Goal: Transaction & Acquisition: Subscribe to service/newsletter

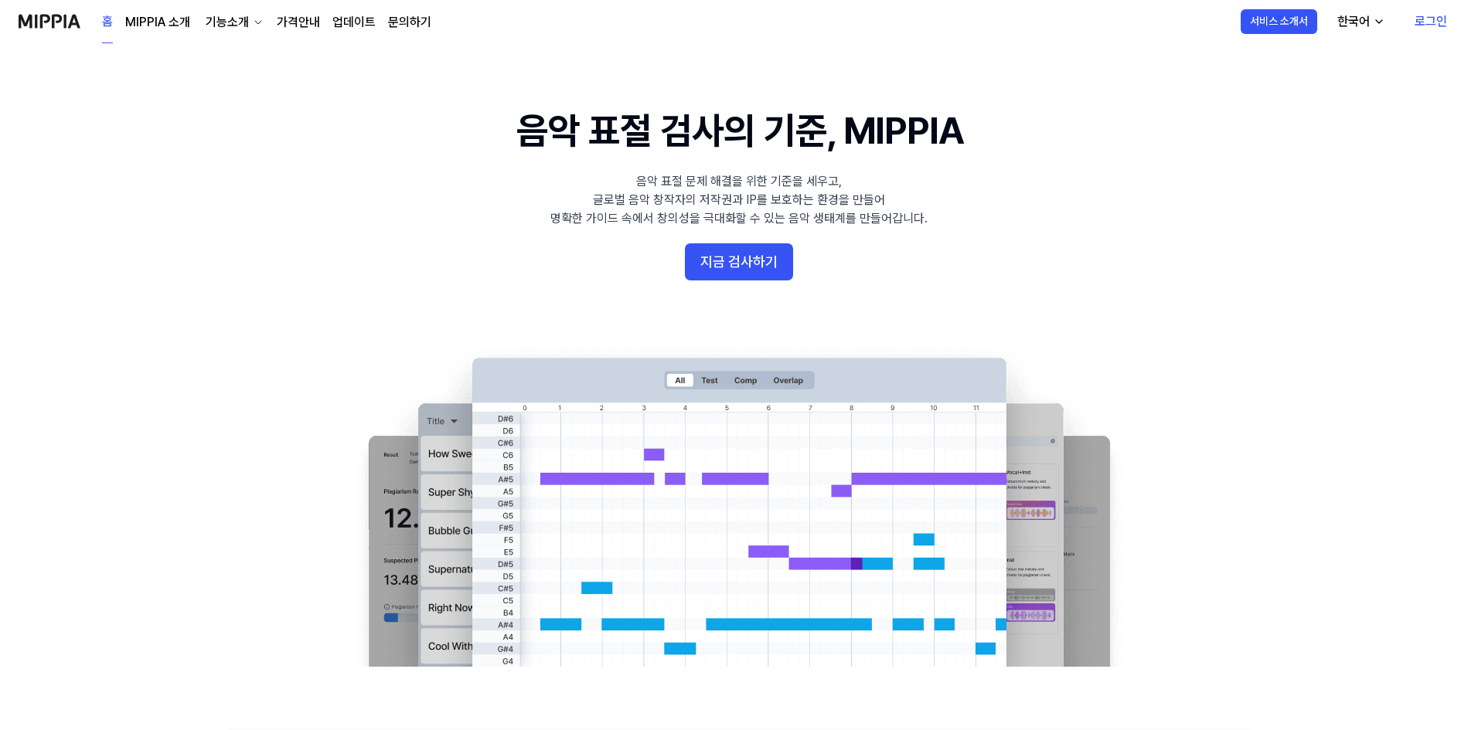
click at [1437, 22] on link "로그인" at bounding box center [1430, 21] width 57 height 43
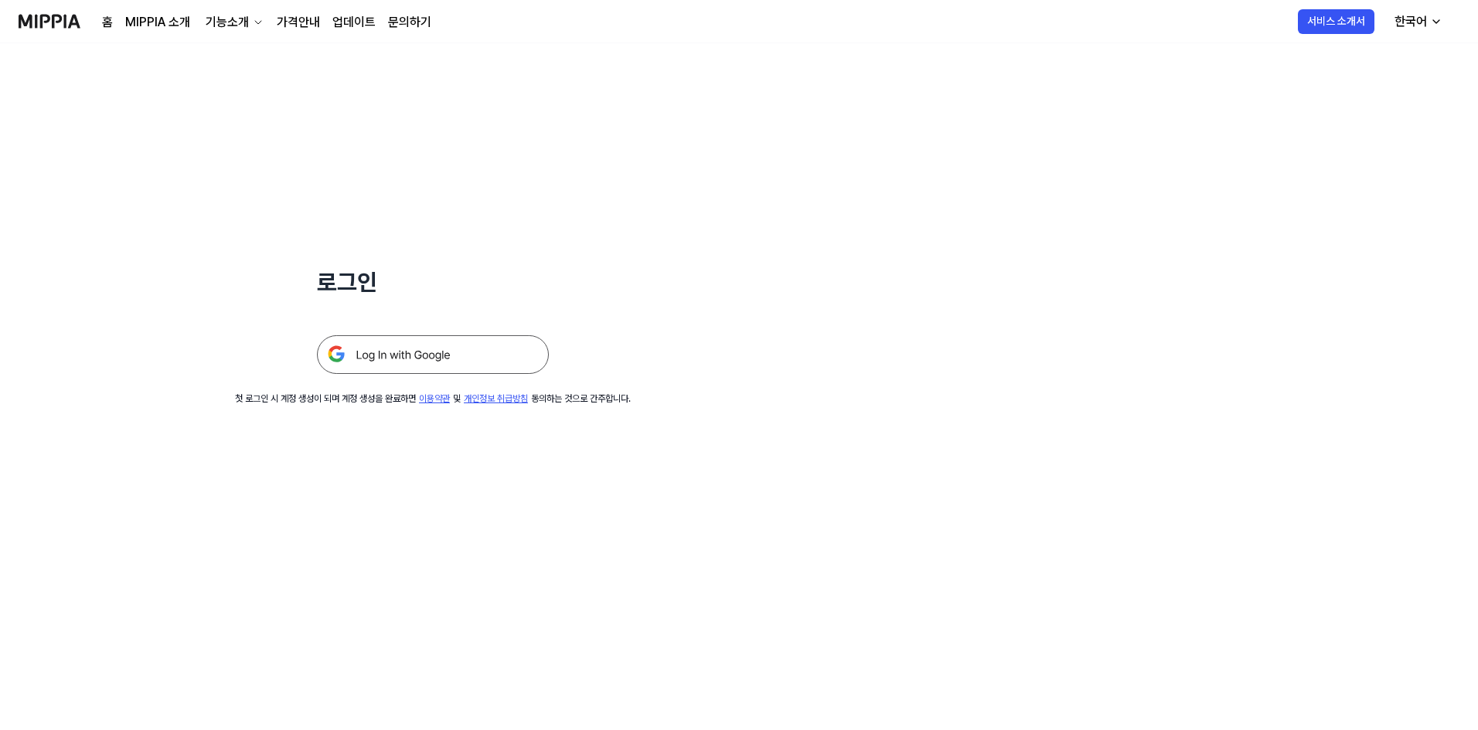
click at [449, 358] on img at bounding box center [433, 354] width 232 height 39
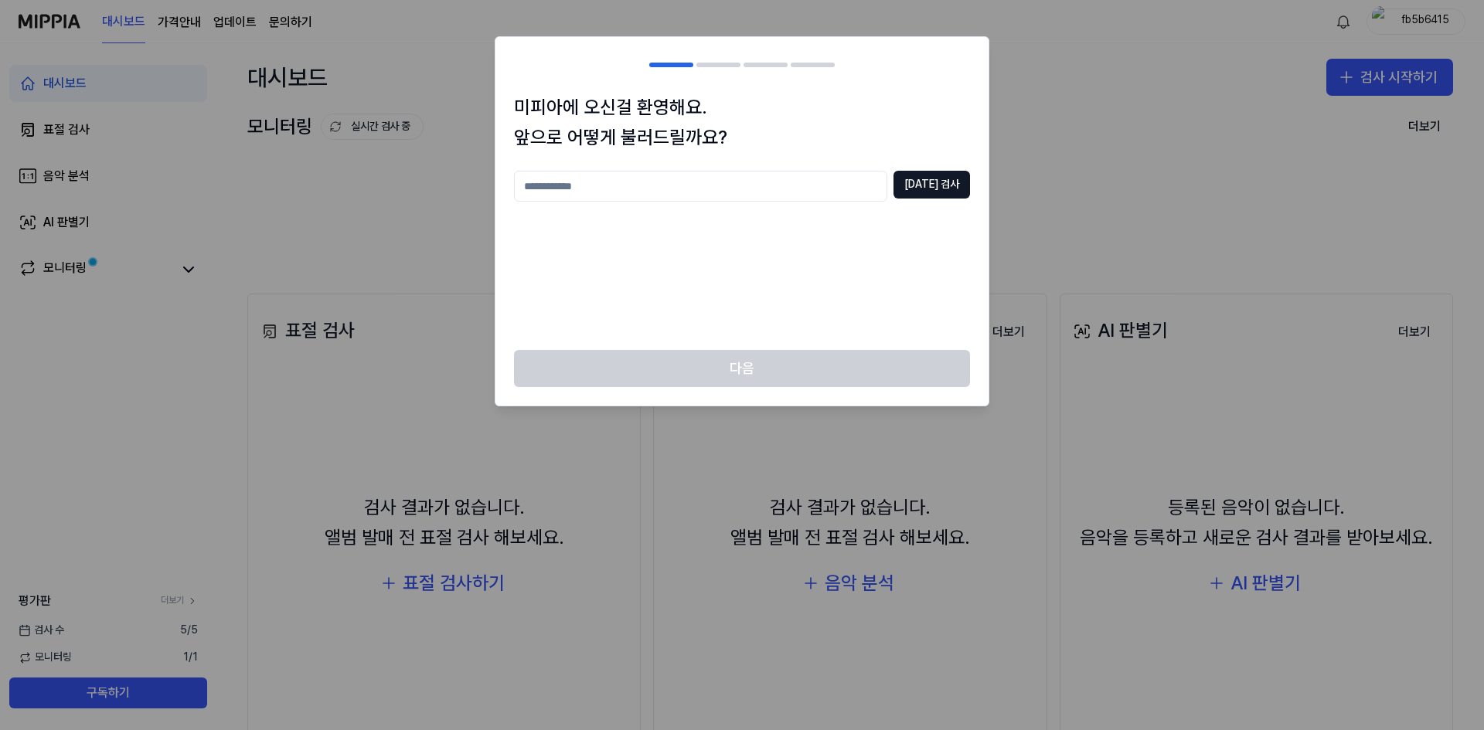
click at [778, 189] on input "text" at bounding box center [700, 186] width 373 height 31
type input "**"
click at [948, 186] on button "중복 검사" at bounding box center [931, 185] width 77 height 28
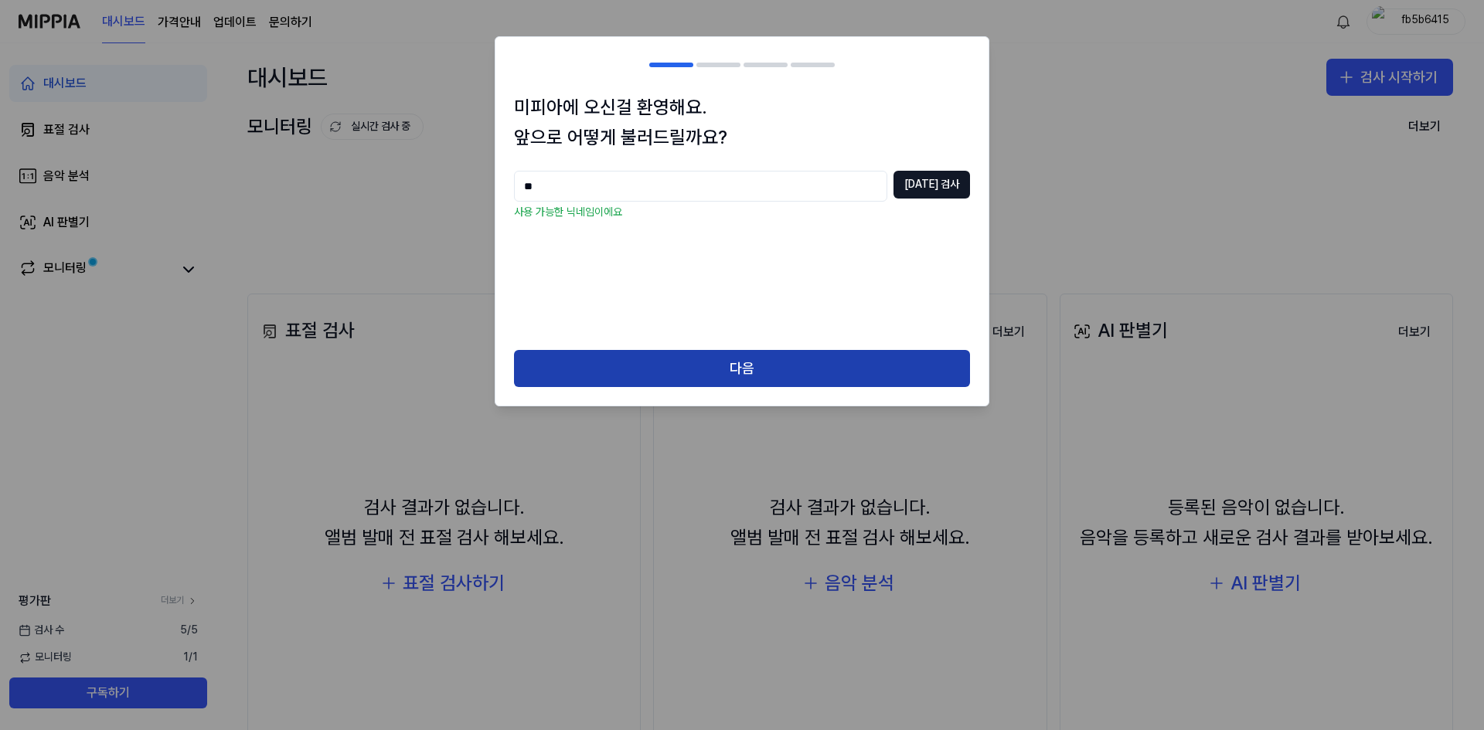
click at [733, 370] on button "다음" at bounding box center [742, 368] width 456 height 37
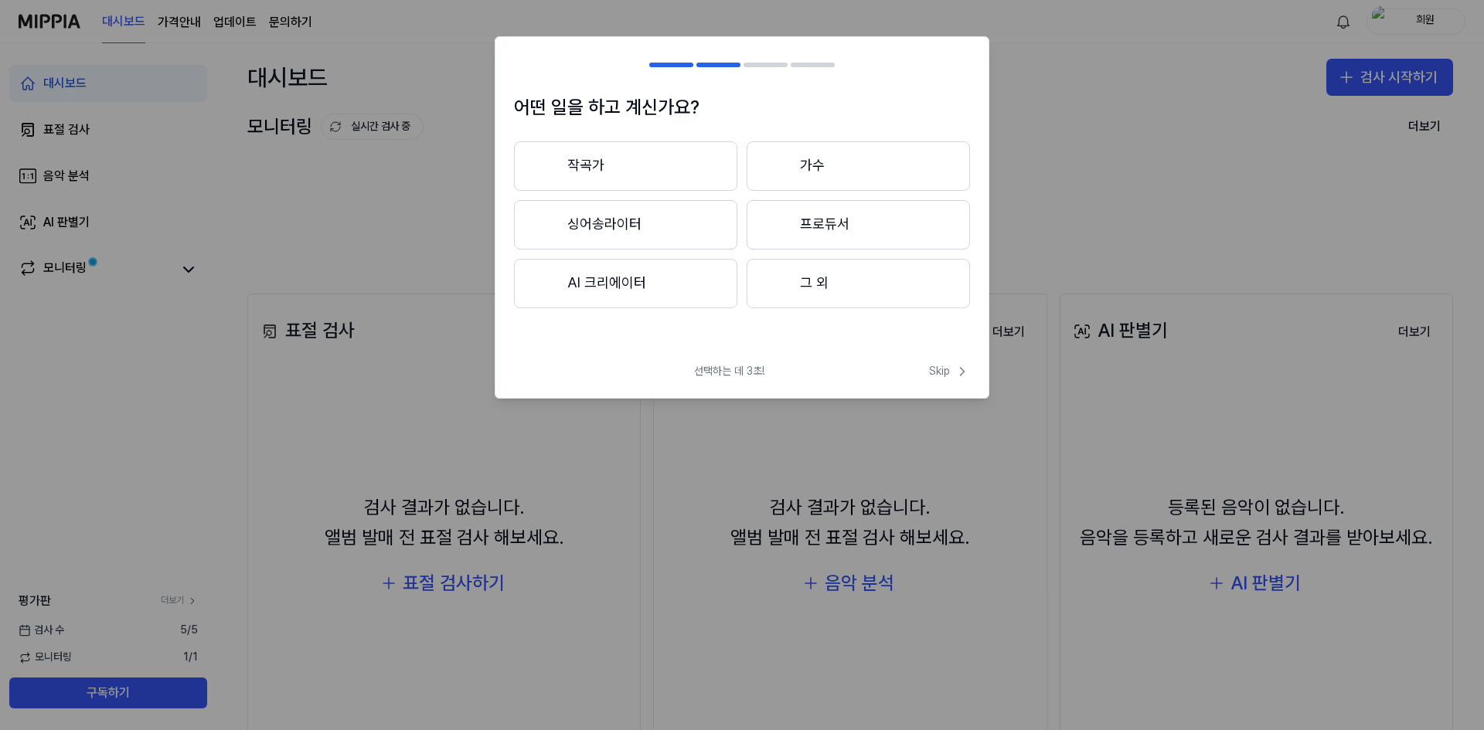
click at [821, 300] on button "그 외" at bounding box center [858, 283] width 223 height 49
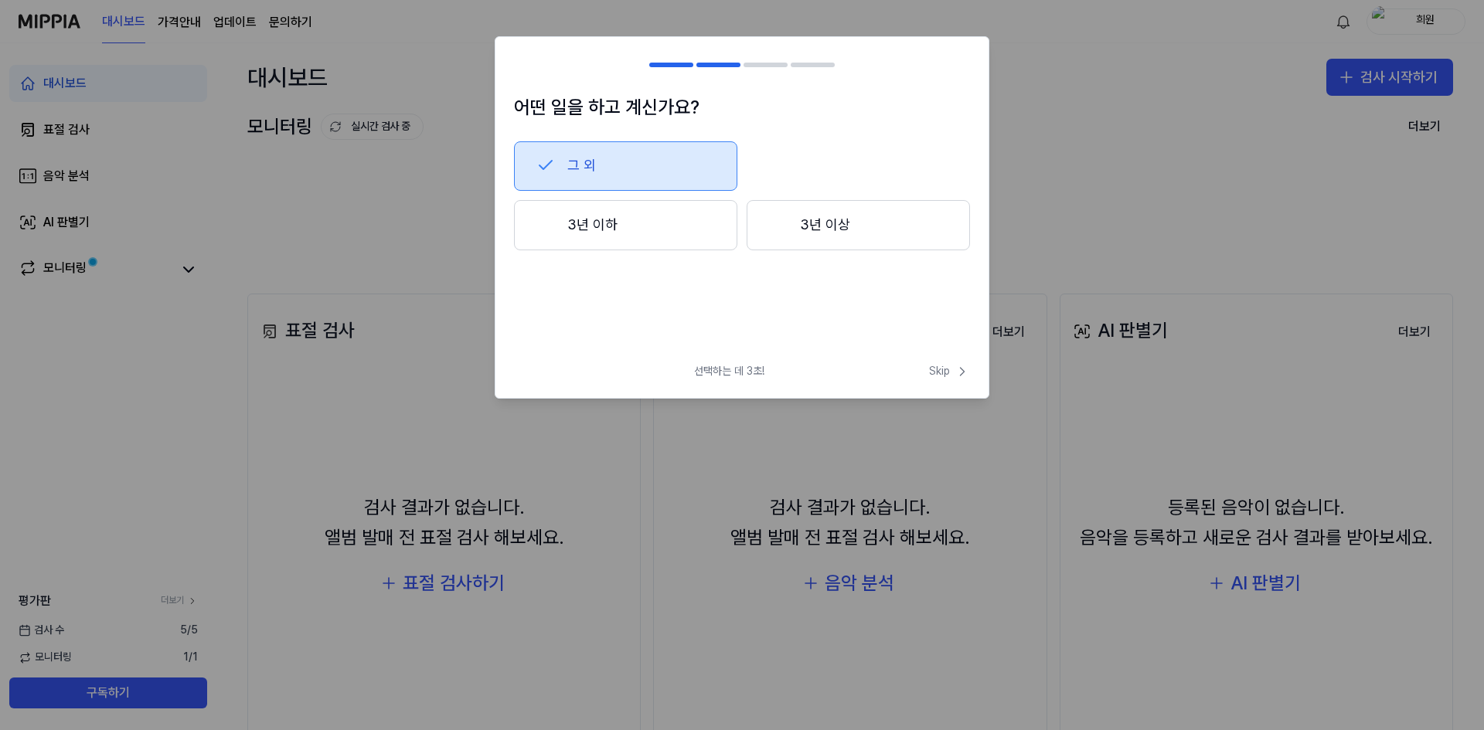
click at [665, 226] on button "3년 이하" at bounding box center [625, 225] width 223 height 51
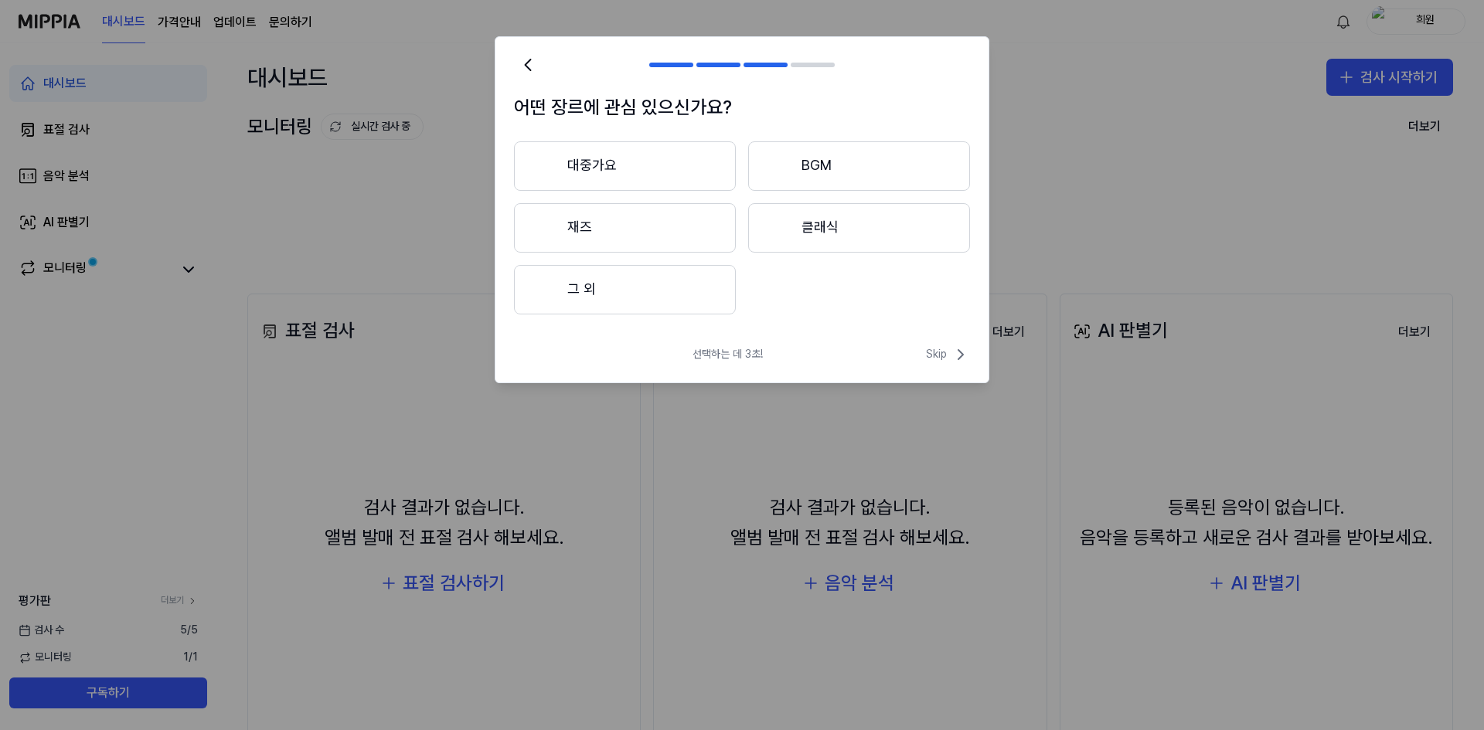
click at [631, 298] on button "그 외" at bounding box center [625, 289] width 222 height 49
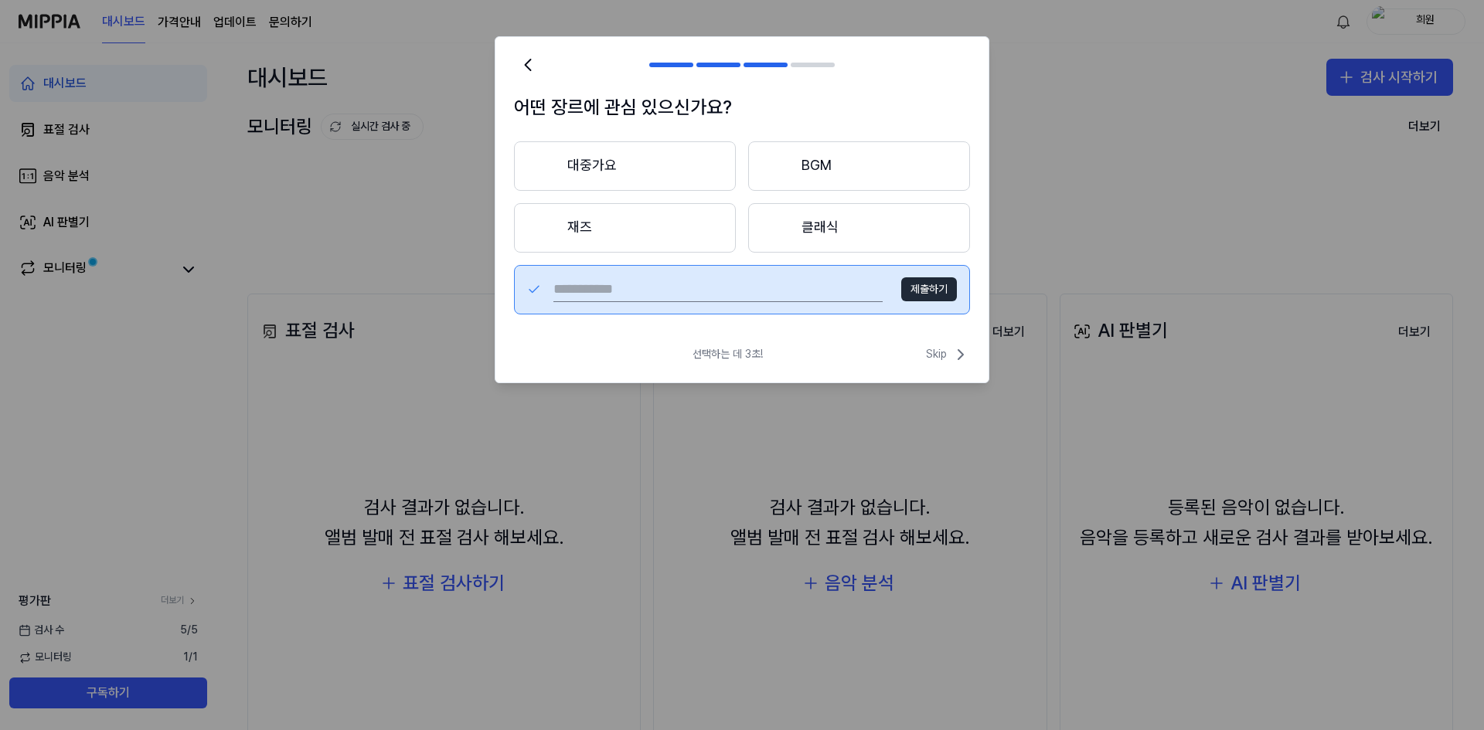
click at [696, 291] on input "text" at bounding box center [717, 289] width 329 height 25
type input "*"
type input "*****"
click at [937, 289] on button "제출하기" at bounding box center [929, 289] width 56 height 25
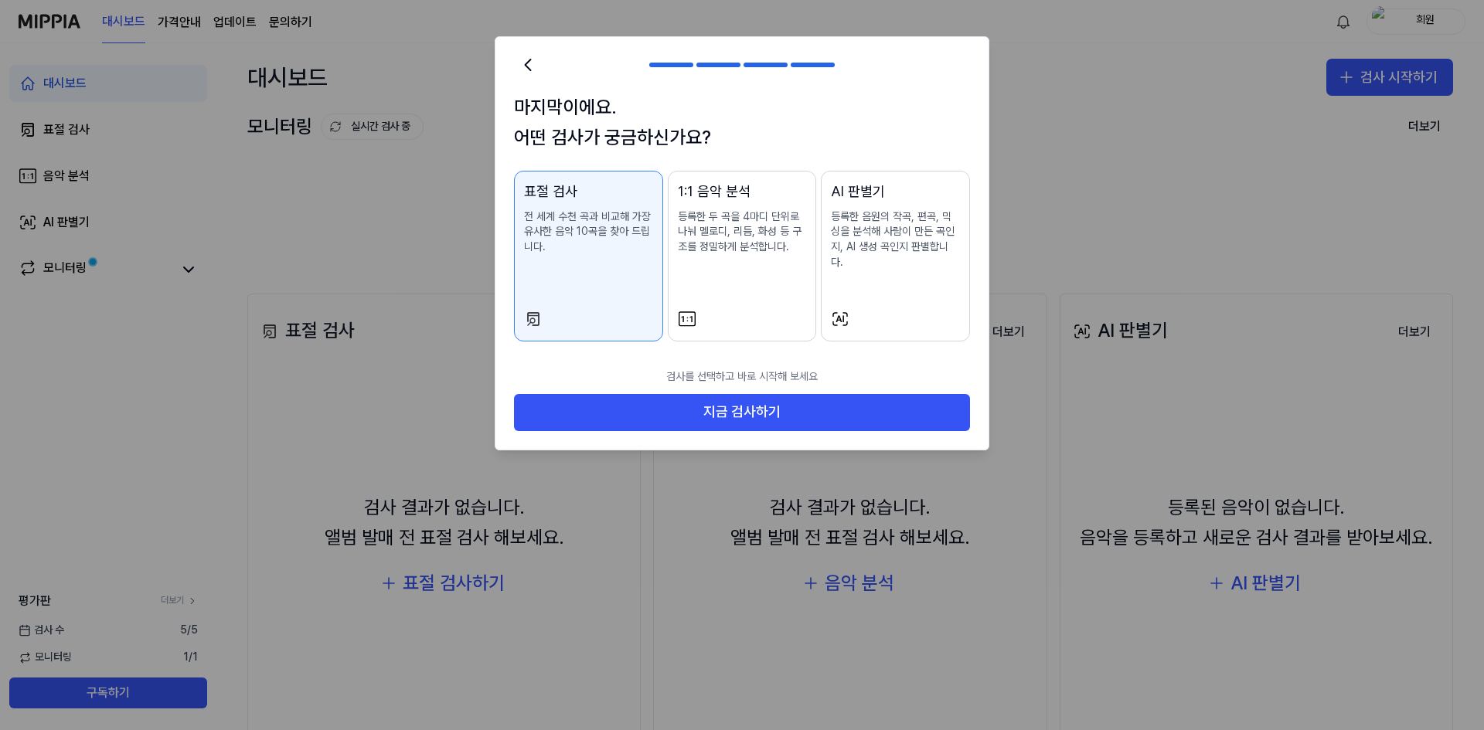
click at [570, 242] on p "전 세계 수천 곡과 비교해 가장 유사한 음악 10곡을 찾아 드립니다." at bounding box center [588, 232] width 129 height 46
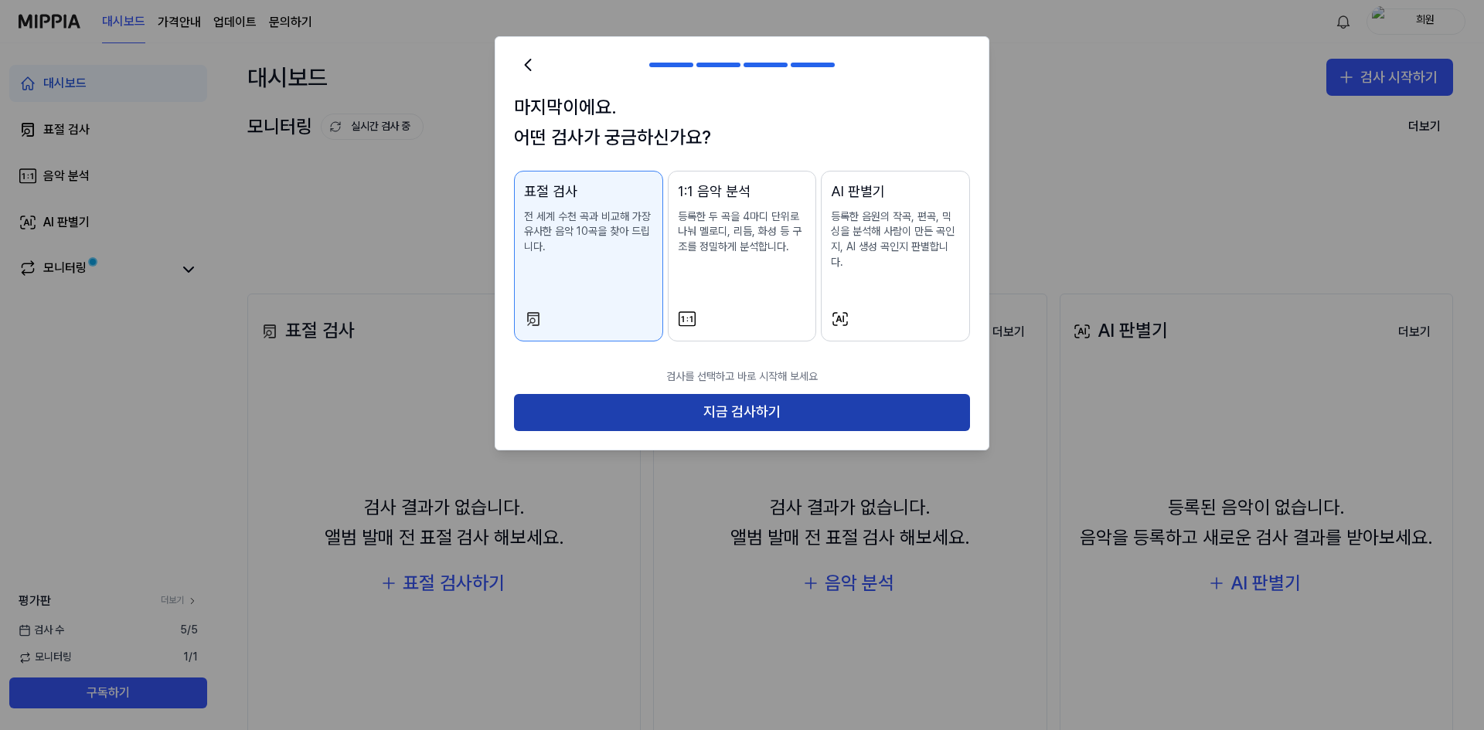
click at [797, 394] on button "지금 검사하기" at bounding box center [742, 412] width 456 height 37
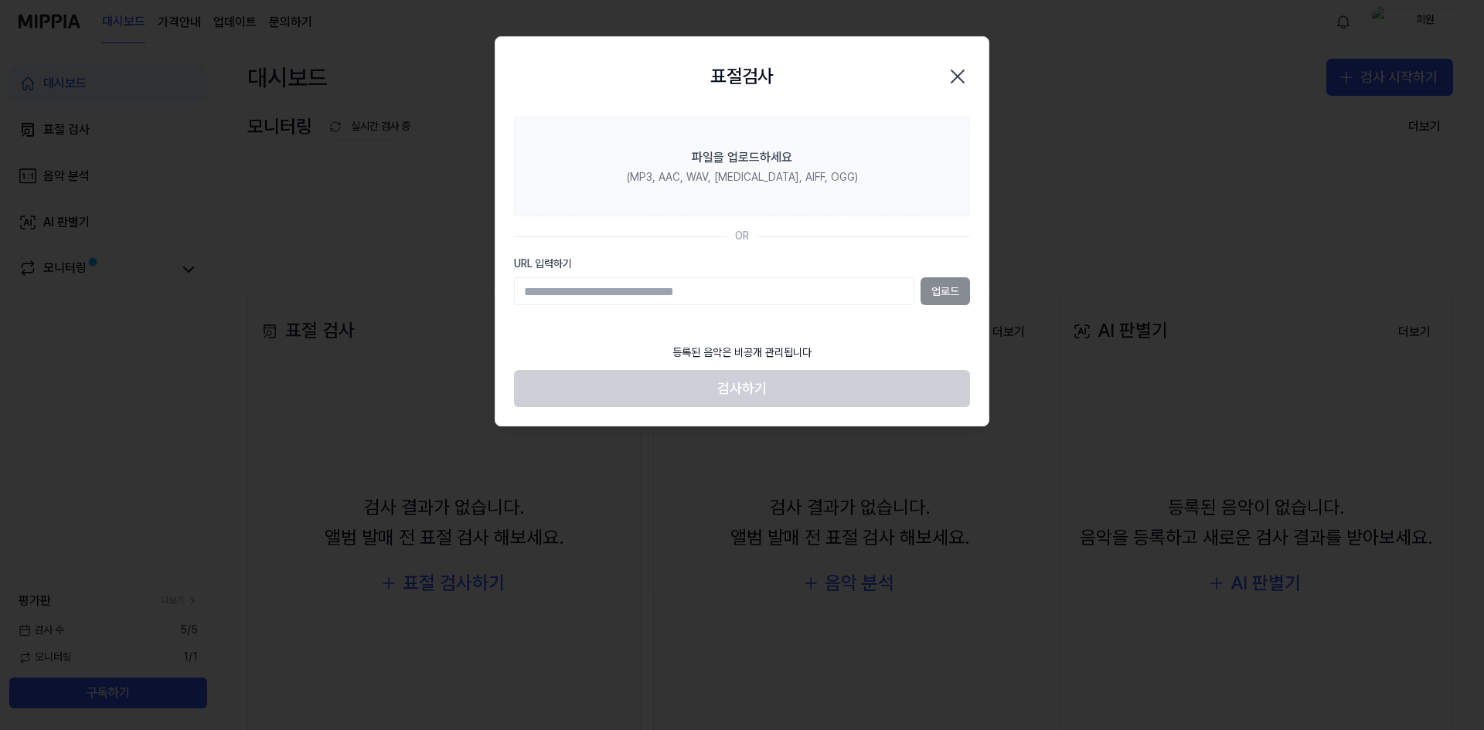
click at [961, 76] on icon "button" at bounding box center [957, 76] width 25 height 25
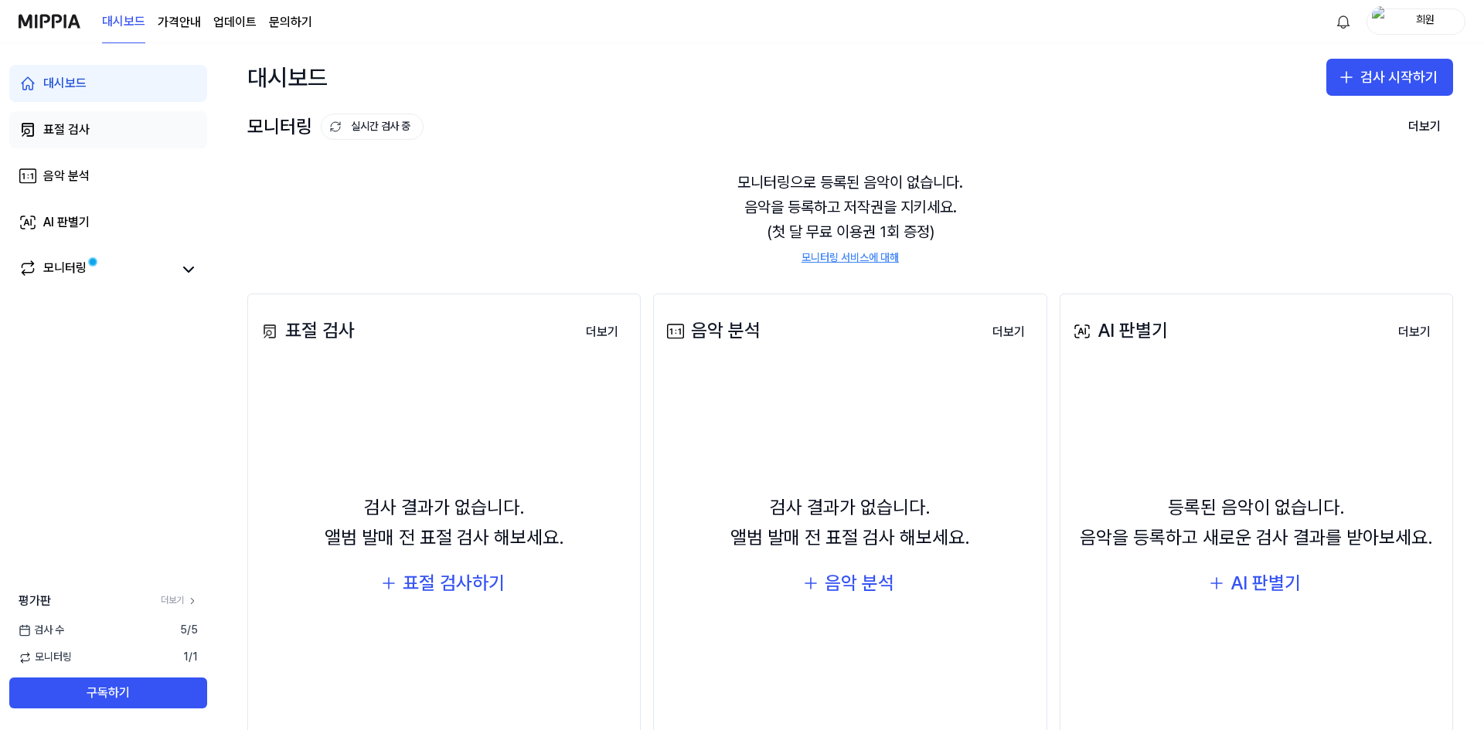
click at [76, 127] on div "표절 검사" at bounding box center [66, 130] width 46 height 19
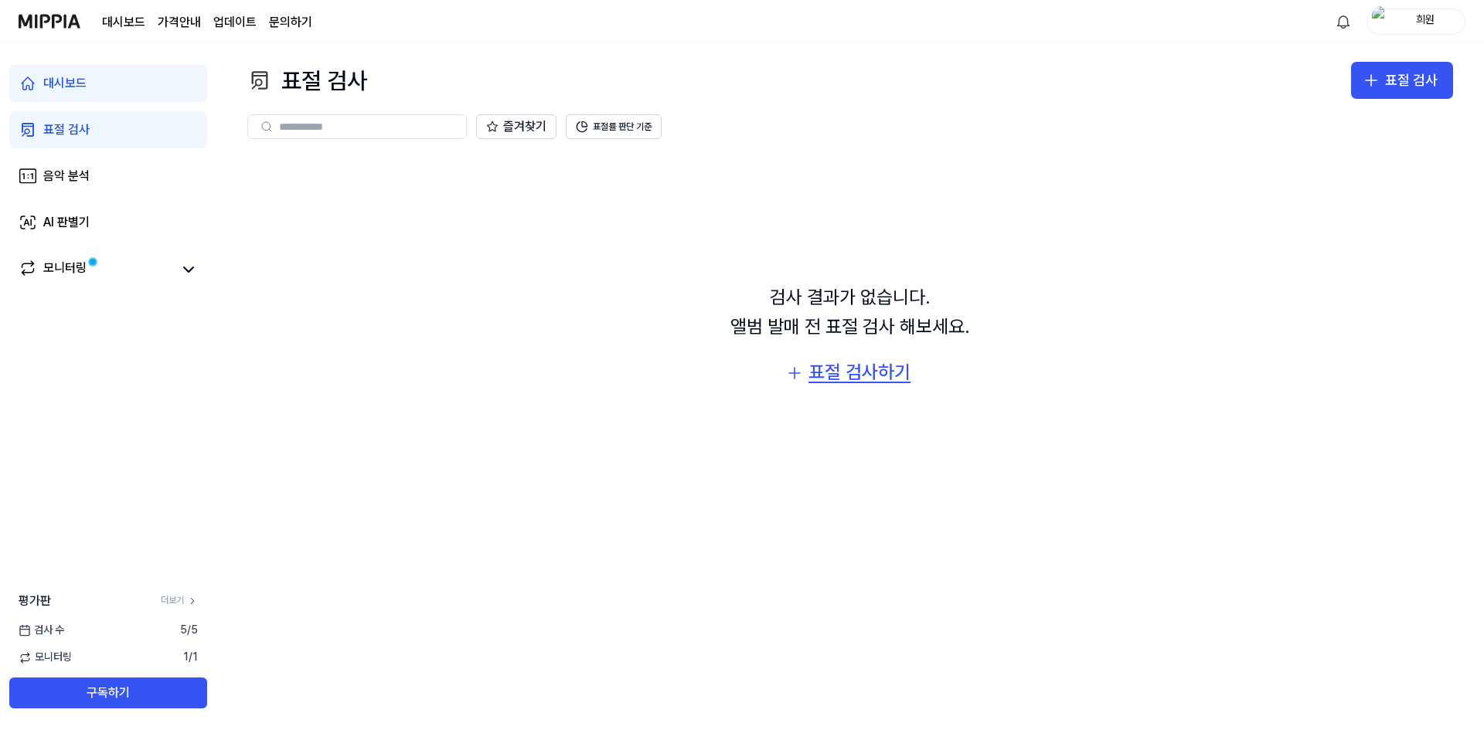
click at [849, 381] on div "표절 검사하기" at bounding box center [859, 372] width 102 height 29
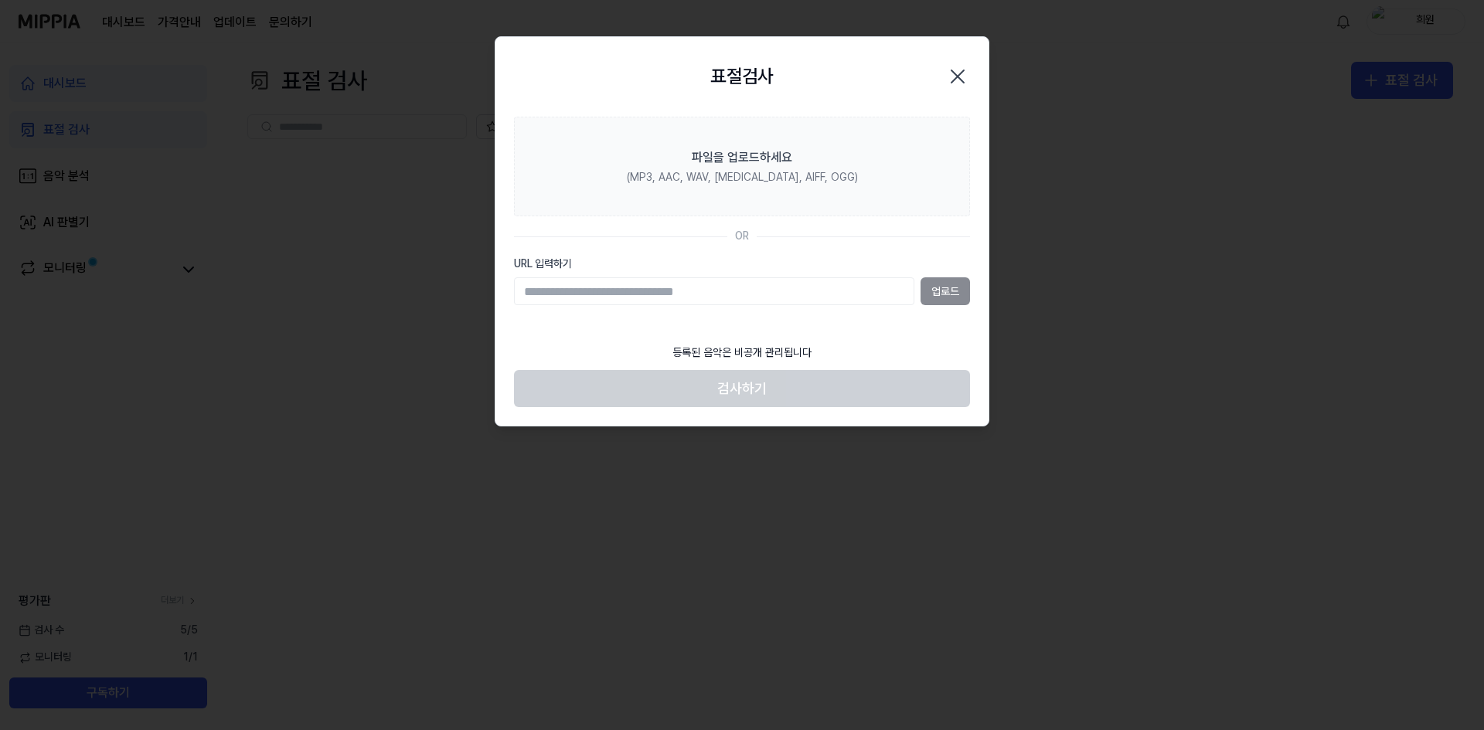
click at [959, 64] on icon "button" at bounding box center [957, 76] width 25 height 25
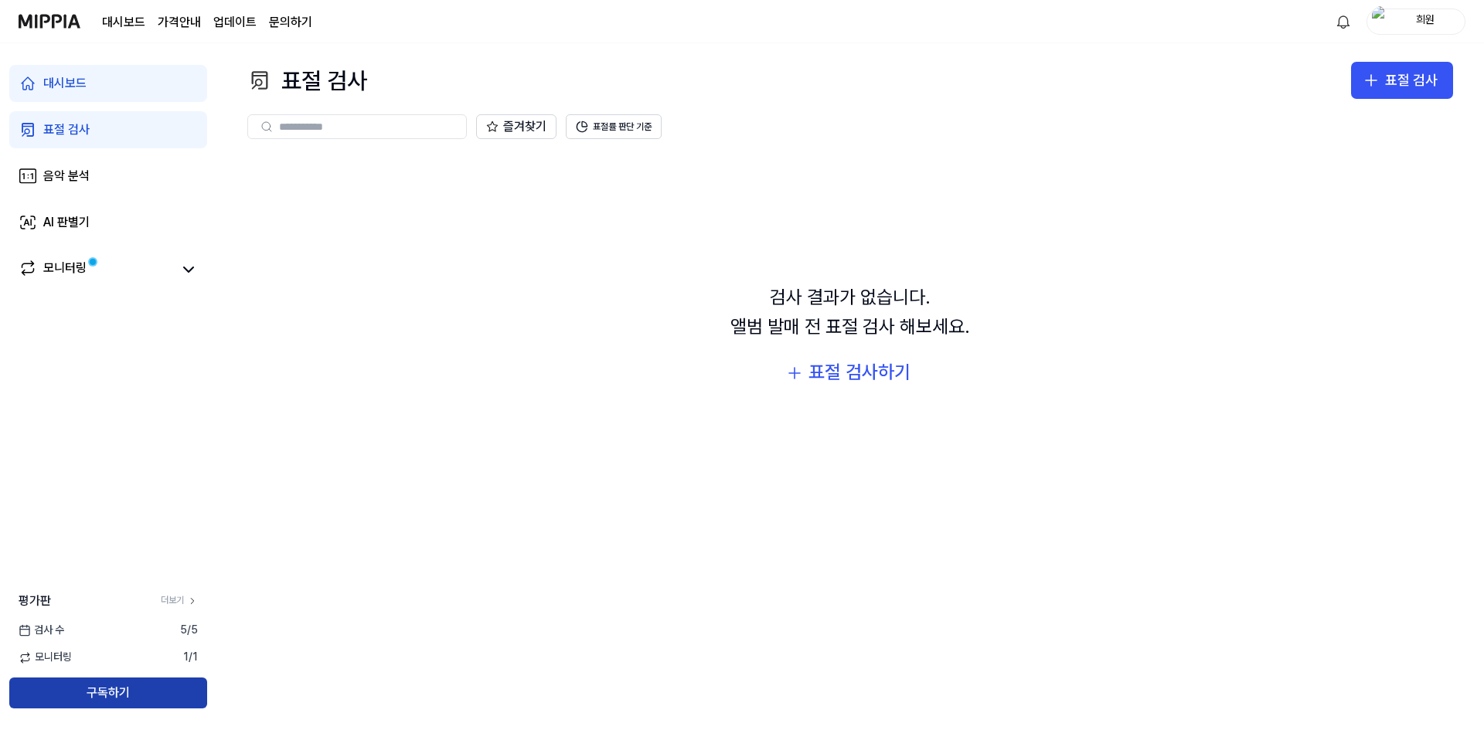
click at [143, 689] on button "구독하기" at bounding box center [108, 693] width 198 height 31
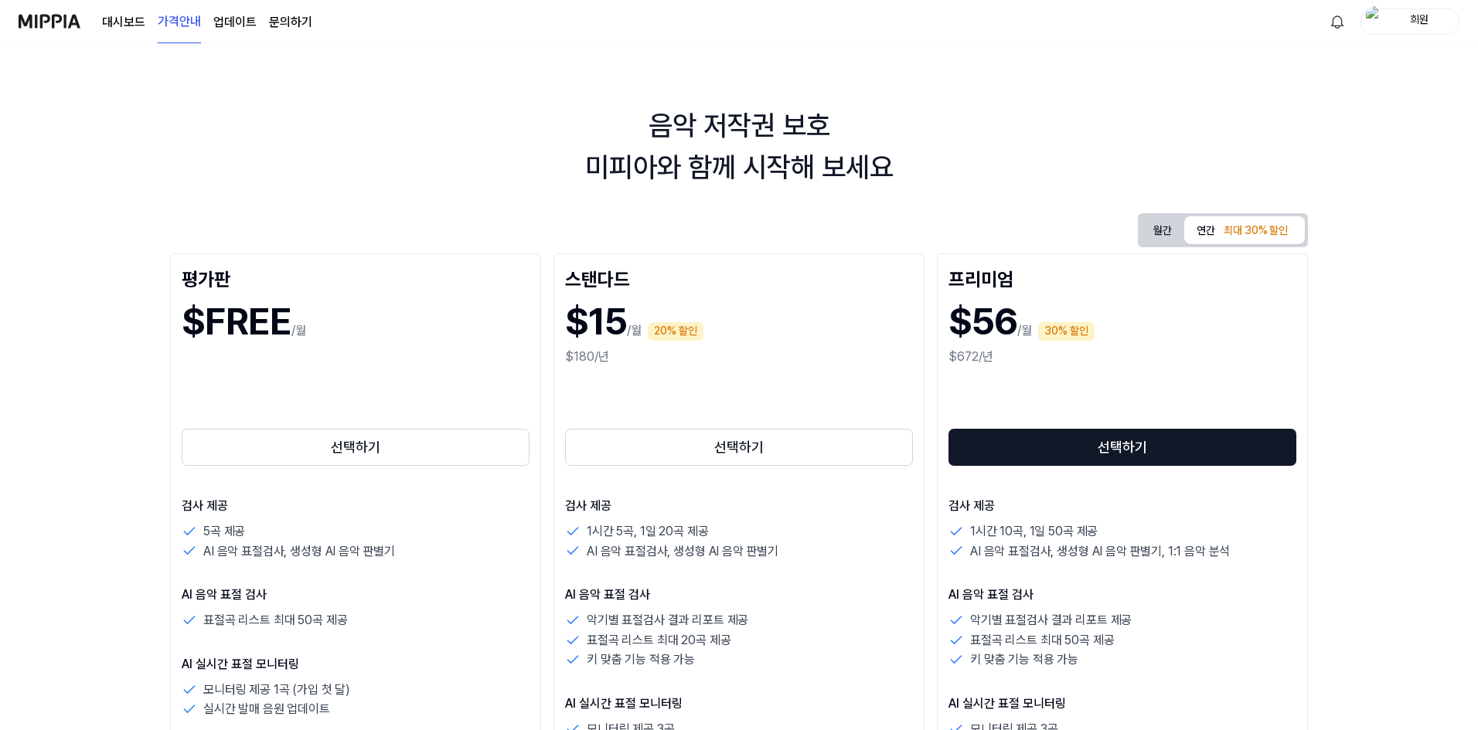
click at [1161, 230] on button "월간" at bounding box center [1162, 231] width 43 height 24
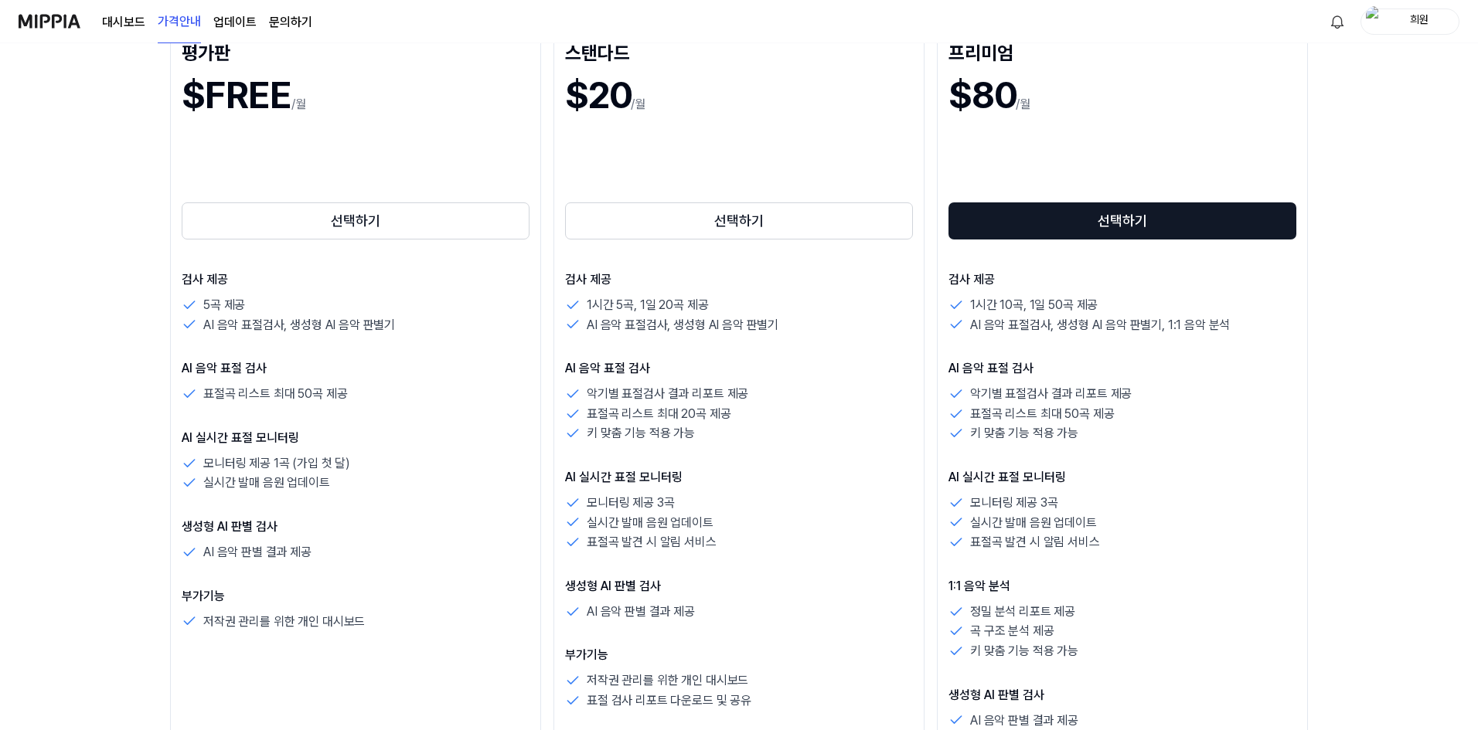
scroll to position [309, 0]
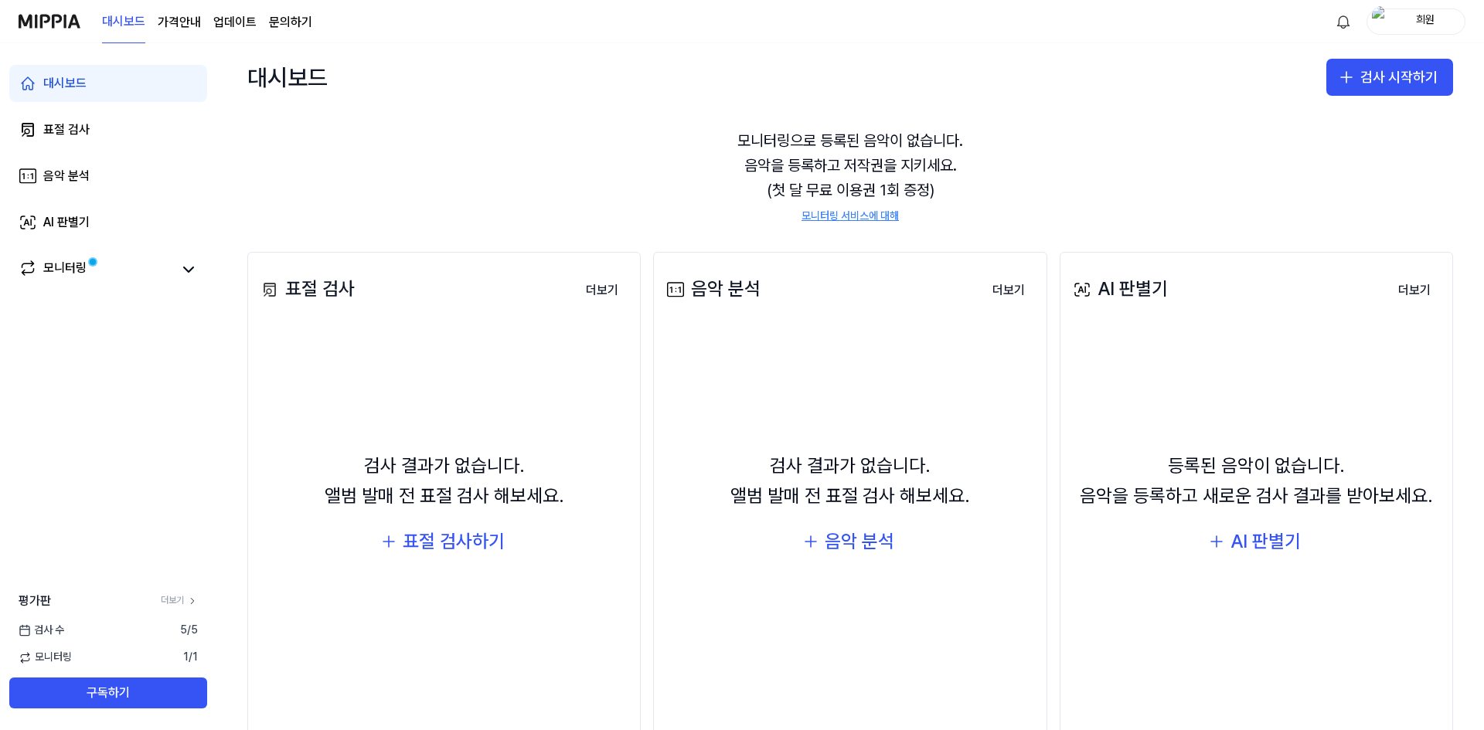
scroll to position [81, 0]
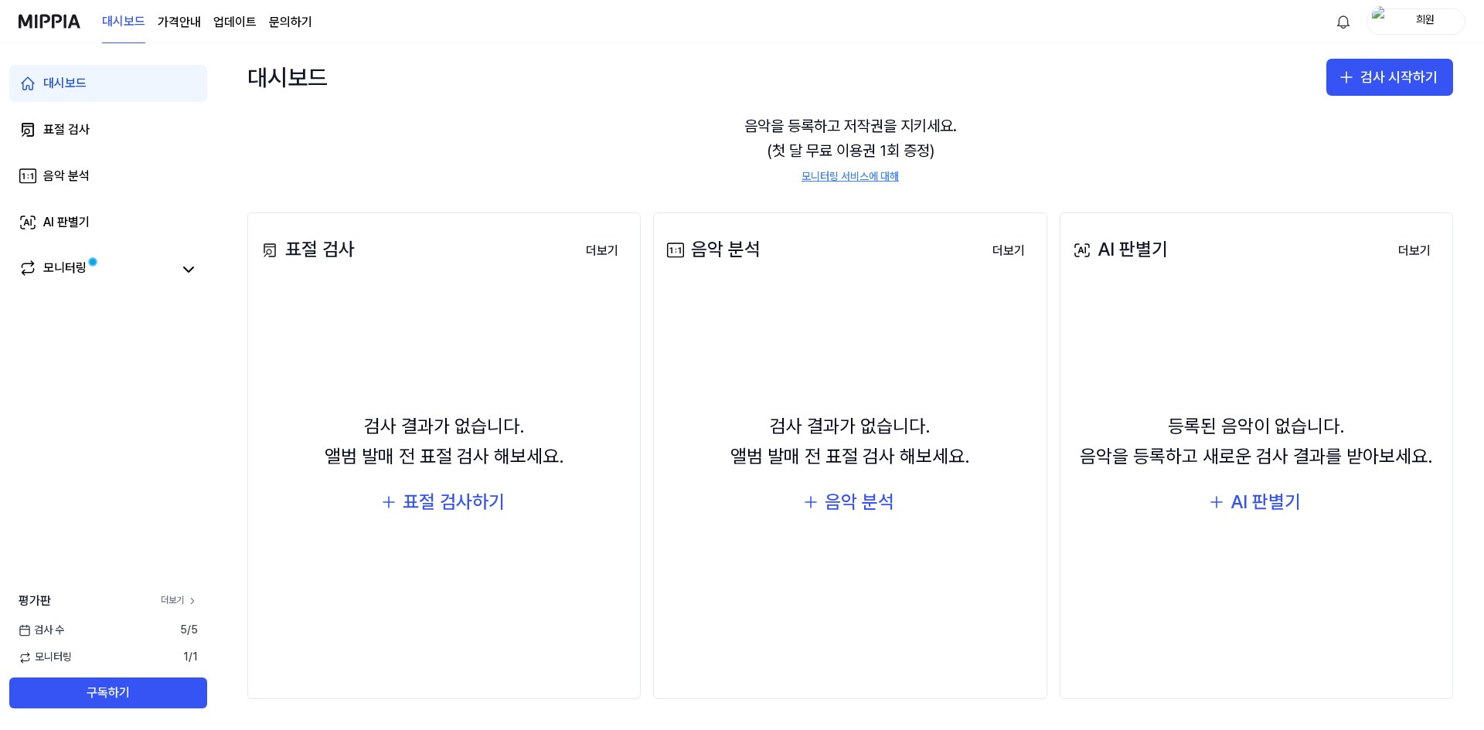
click at [182, 607] on link "더보기" at bounding box center [179, 600] width 37 height 13
